Goal: Transaction & Acquisition: Purchase product/service

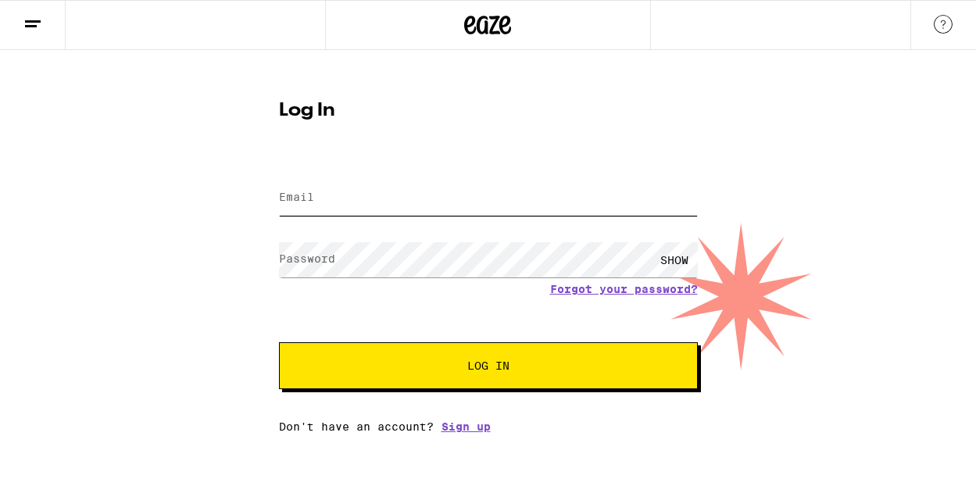
type input "[PERSON_NAME][EMAIL_ADDRESS][PERSON_NAME][DOMAIN_NAME]"
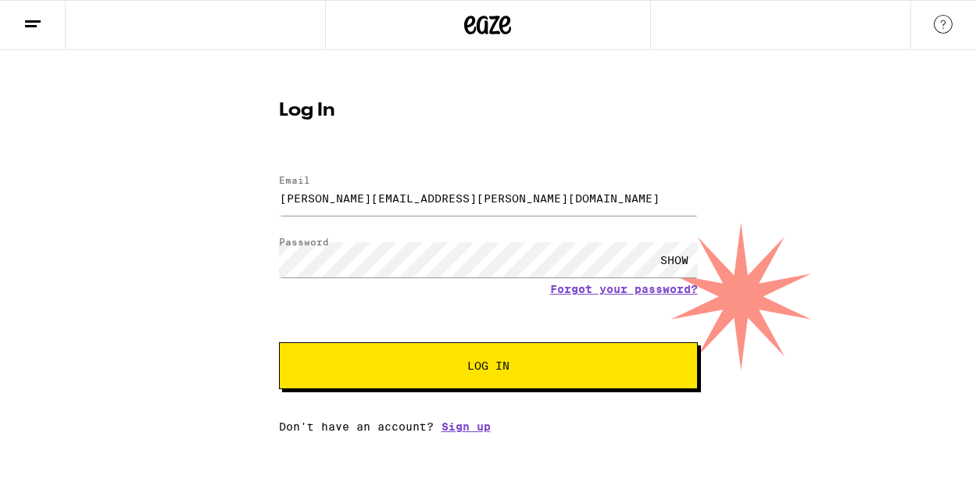
click at [462, 357] on button "Log In" at bounding box center [488, 365] width 419 height 47
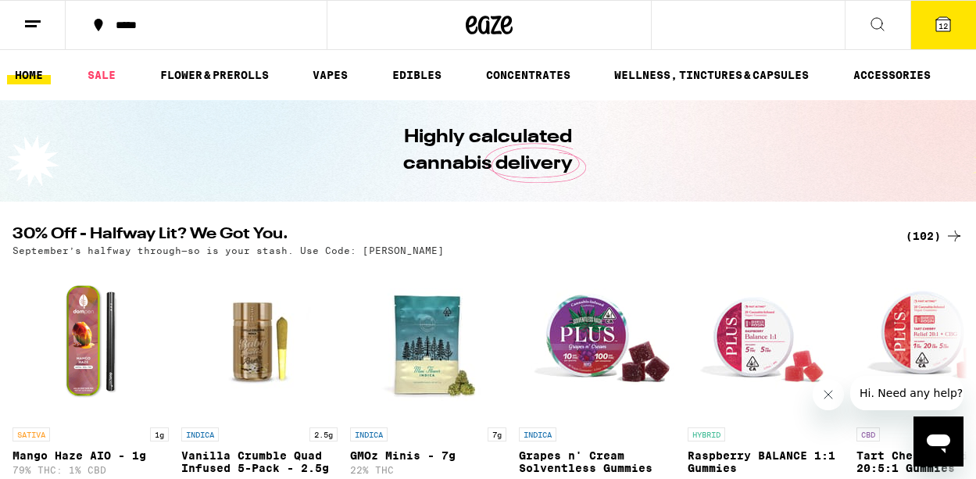
scroll to position [36, 0]
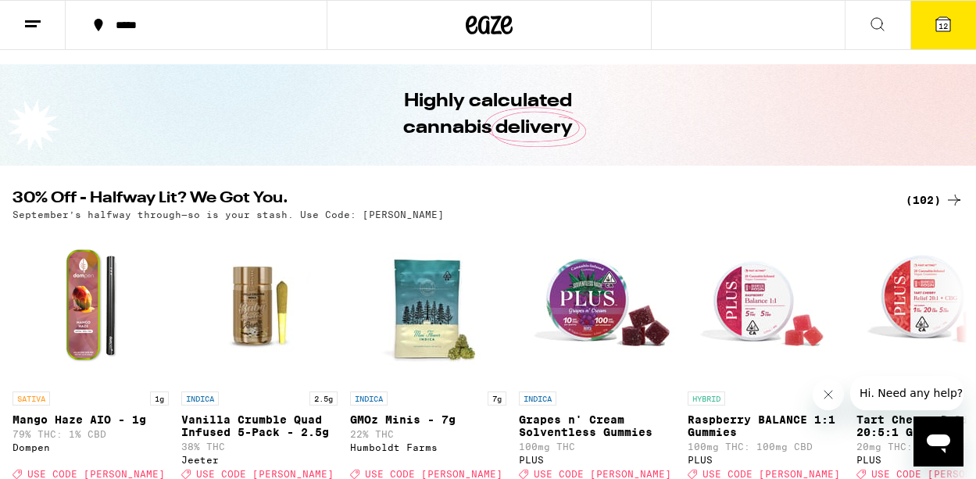
click at [920, 196] on div "(102)" at bounding box center [935, 200] width 58 height 19
